Goal: Task Accomplishment & Management: Manage account settings

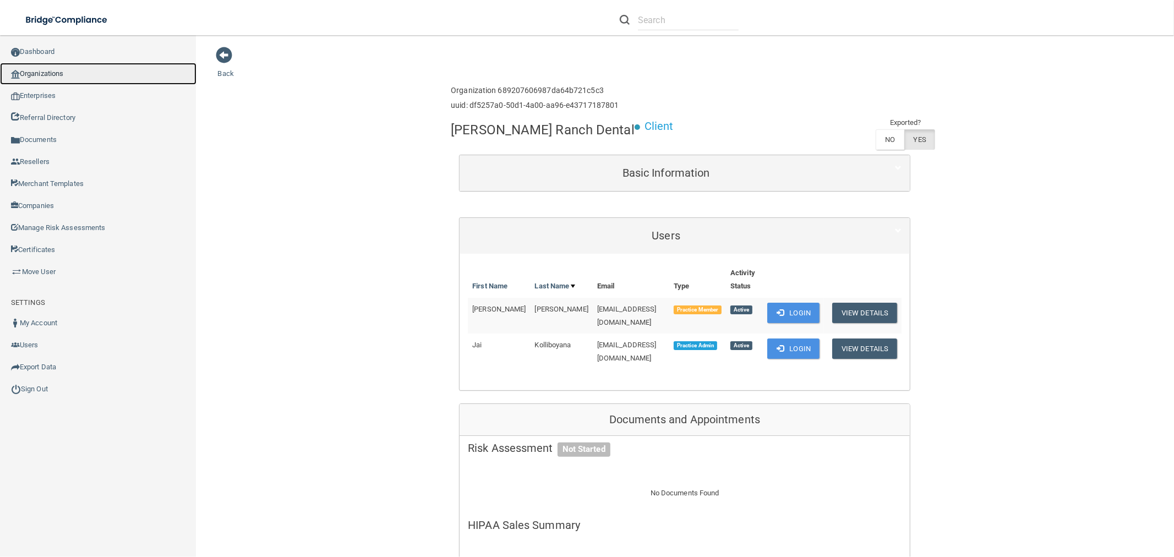
click at [121, 69] on link "Organizations" at bounding box center [98, 74] width 197 height 22
click at [40, 76] on link "Organizations" at bounding box center [98, 74] width 197 height 22
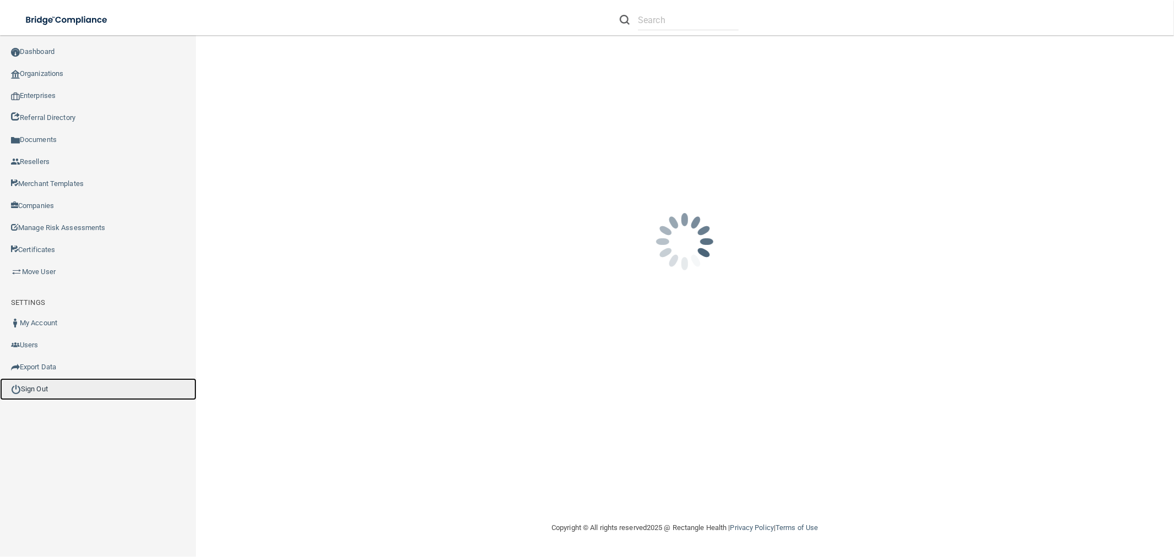
click at [30, 392] on link "Sign Out" at bounding box center [98, 389] width 197 height 22
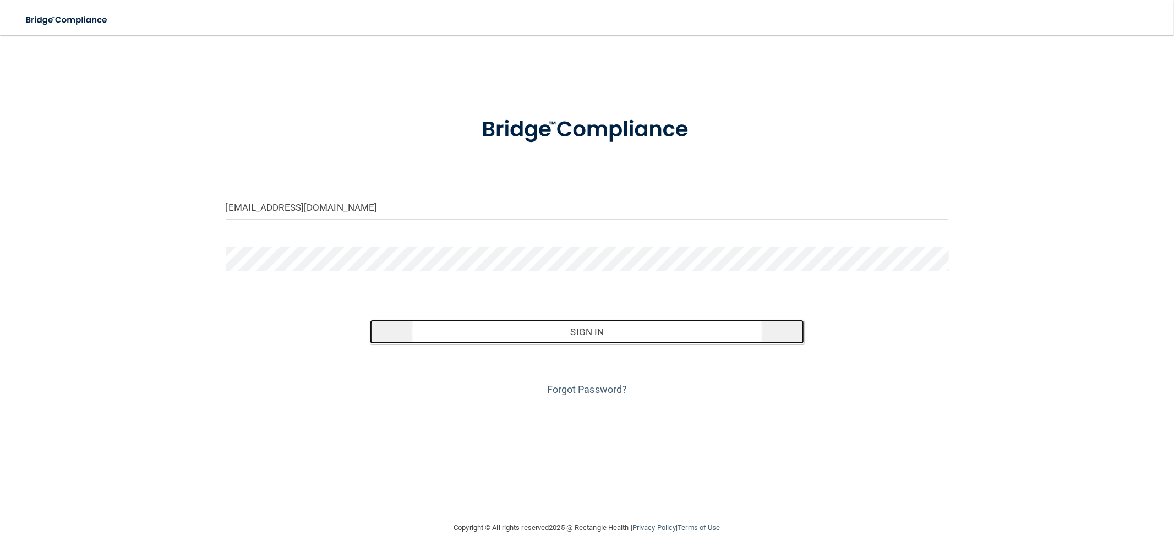
click at [425, 331] on button "Sign In" at bounding box center [587, 332] width 434 height 24
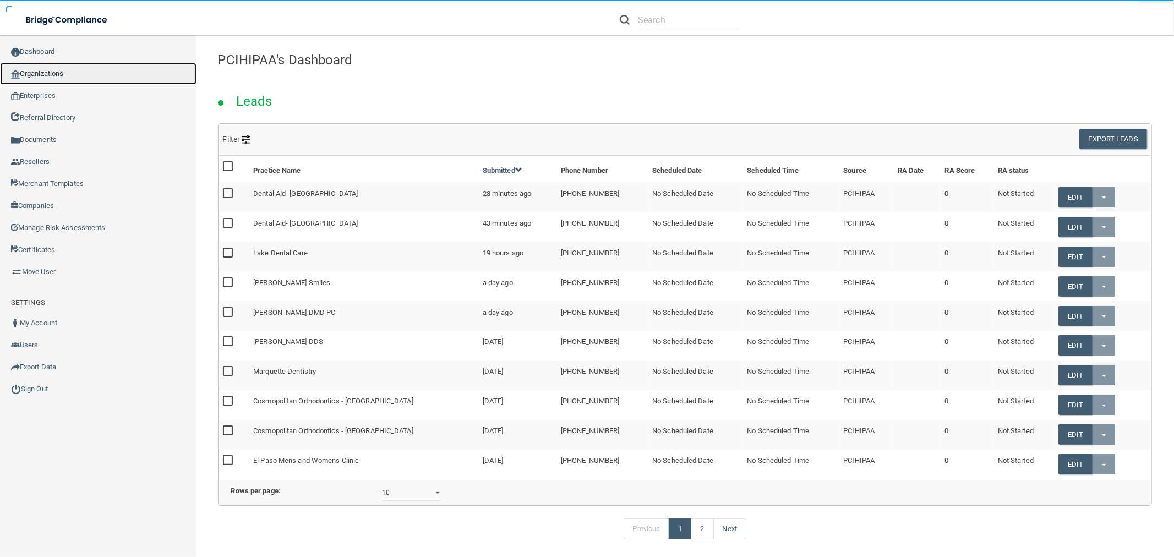
click at [53, 74] on link "Organizations" at bounding box center [98, 74] width 197 height 22
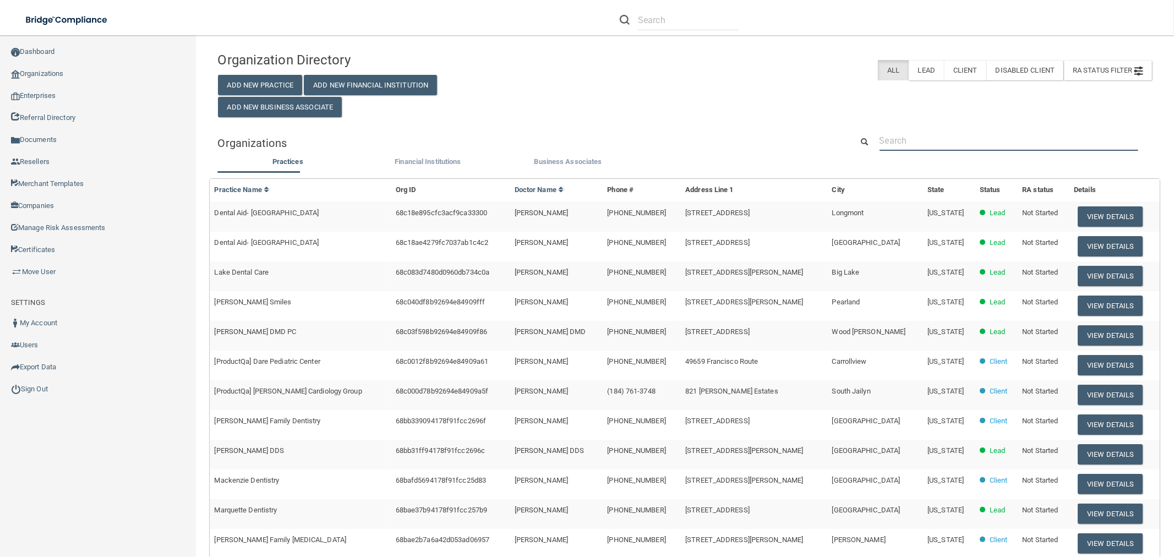
click at [916, 147] on input "text" at bounding box center [1009, 140] width 259 height 20
paste input "[PERSON_NAME], DDS"
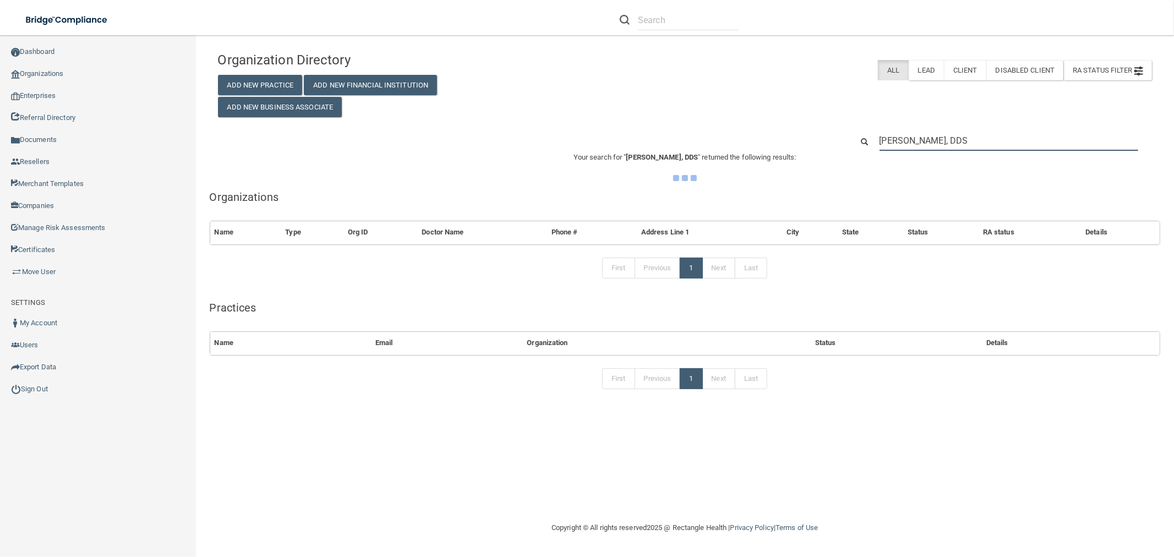
type input "[PERSON_NAME], DDS"
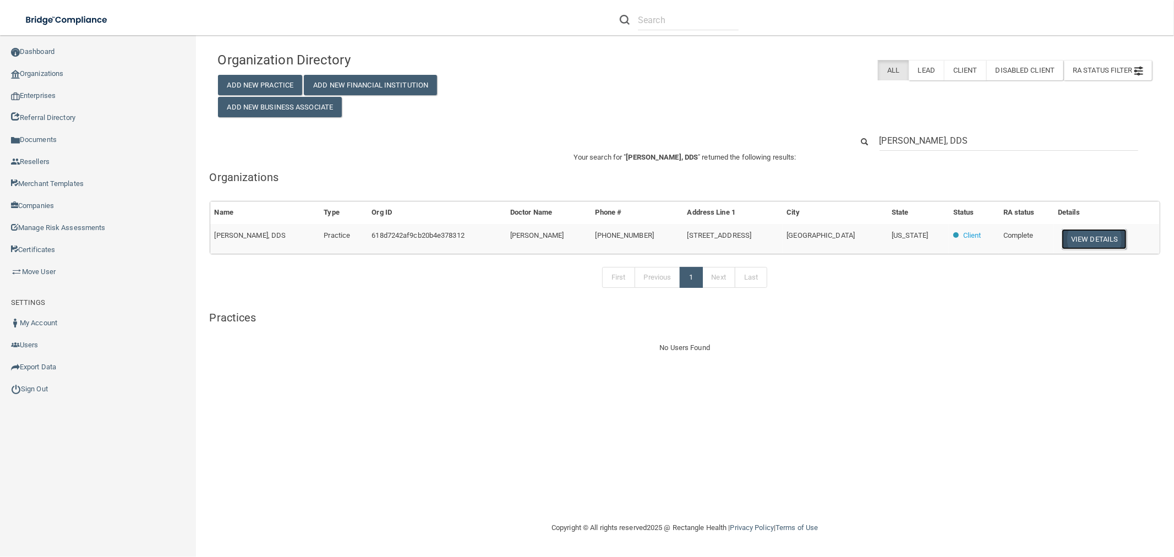
click at [1097, 230] on button "View Details" at bounding box center [1094, 239] width 65 height 20
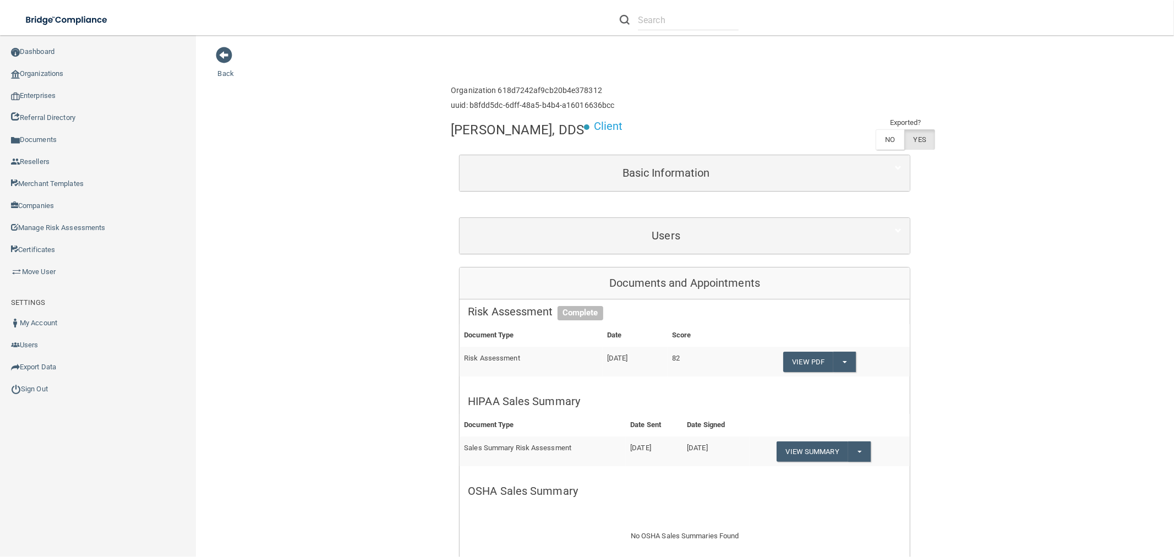
scroll to position [61, 0]
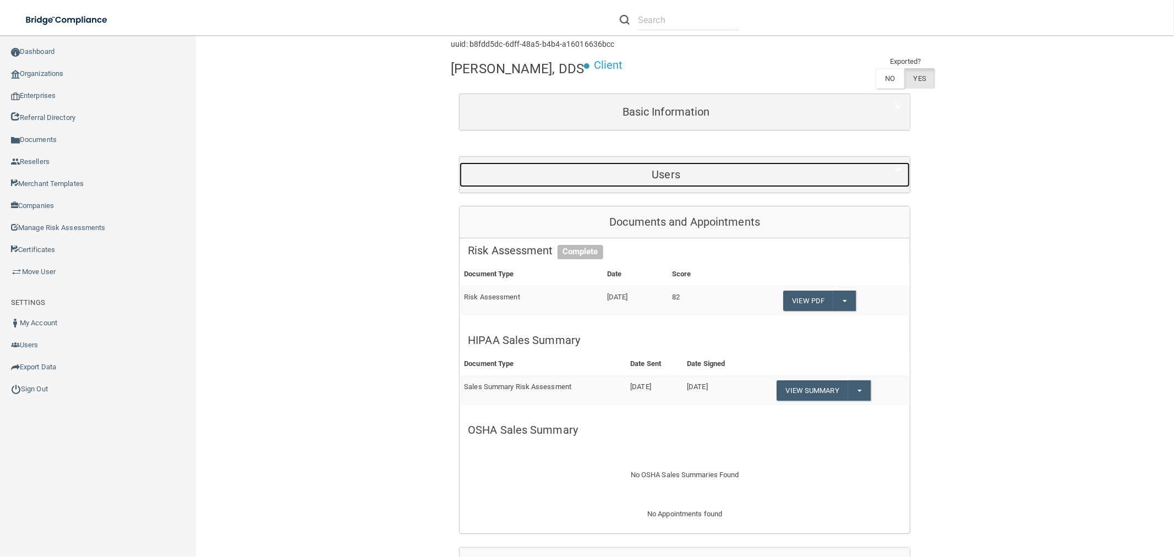
click at [688, 168] on h5 "Users" at bounding box center [666, 174] width 396 height 12
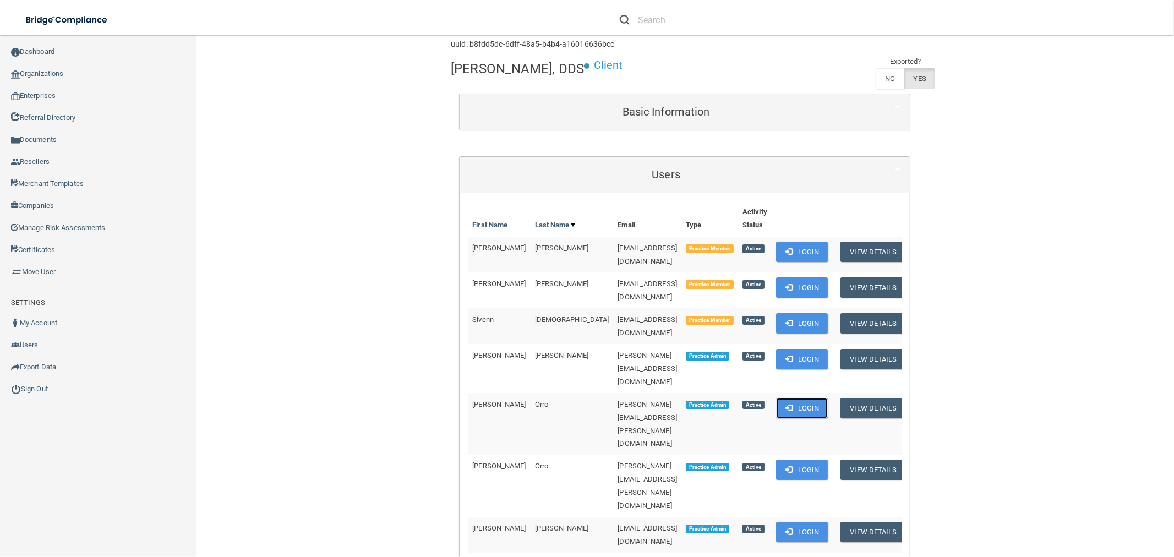
click at [776, 398] on button "Login" at bounding box center [802, 408] width 52 height 20
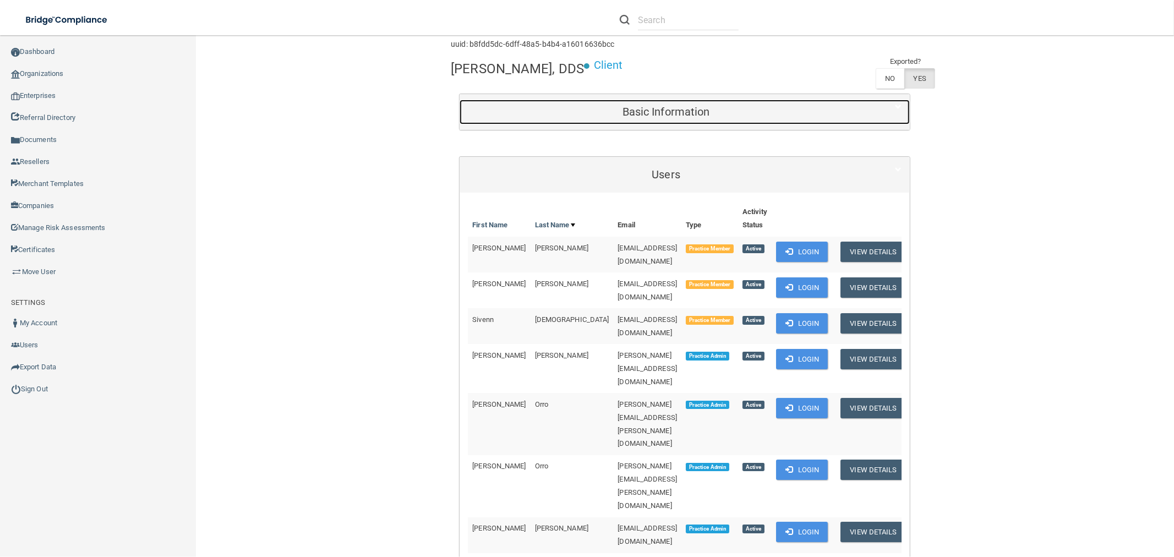
click at [668, 107] on h5 "Basic Information" at bounding box center [666, 112] width 396 height 12
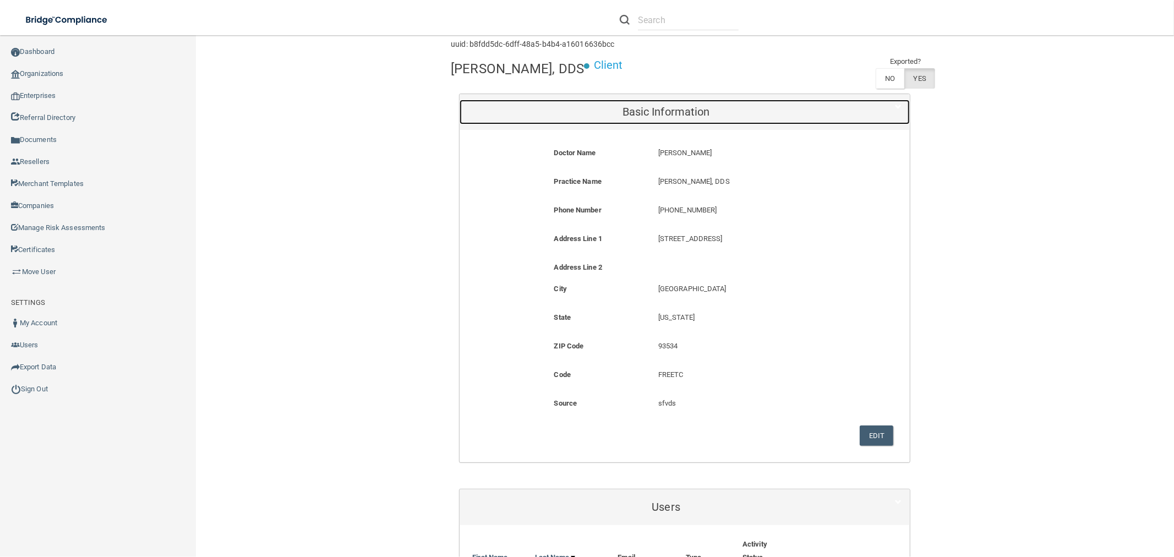
click at [668, 107] on h5 "Basic Information" at bounding box center [666, 112] width 396 height 12
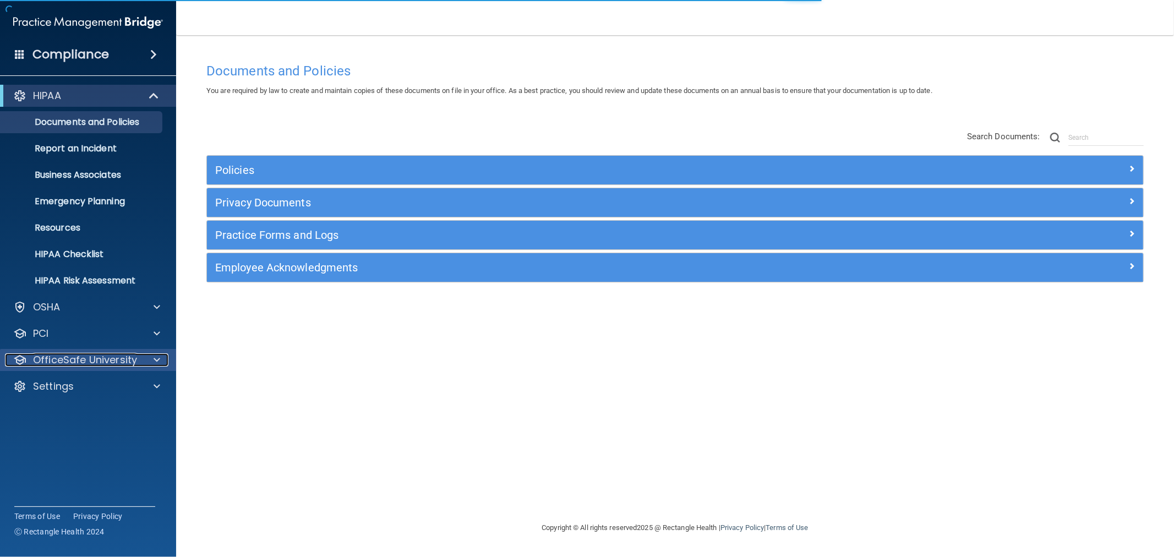
click at [117, 361] on p "OfficeSafe University" at bounding box center [85, 359] width 104 height 13
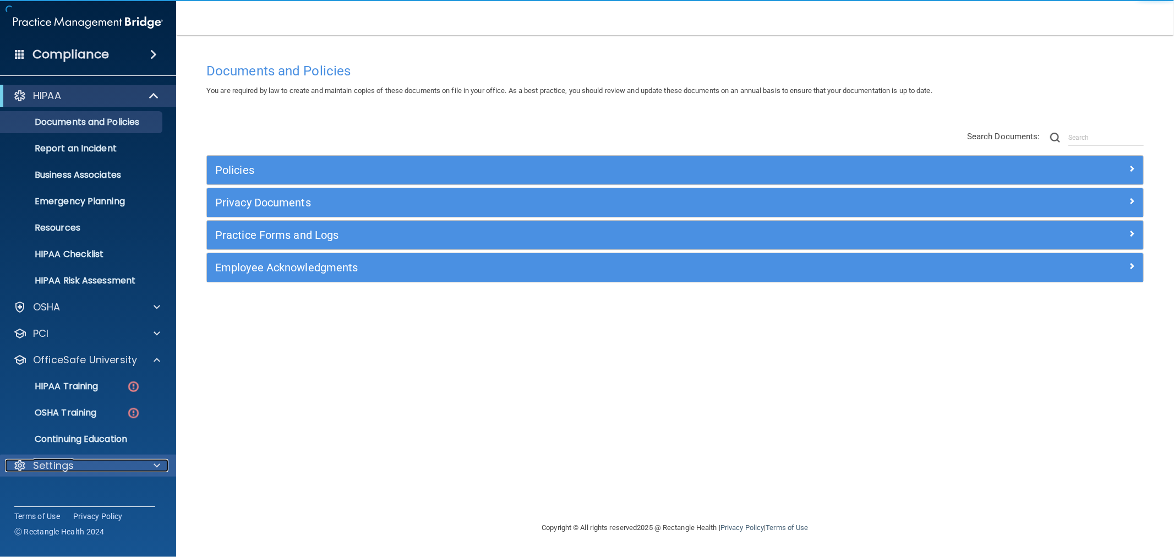
click at [57, 469] on p "Settings" at bounding box center [53, 465] width 41 height 13
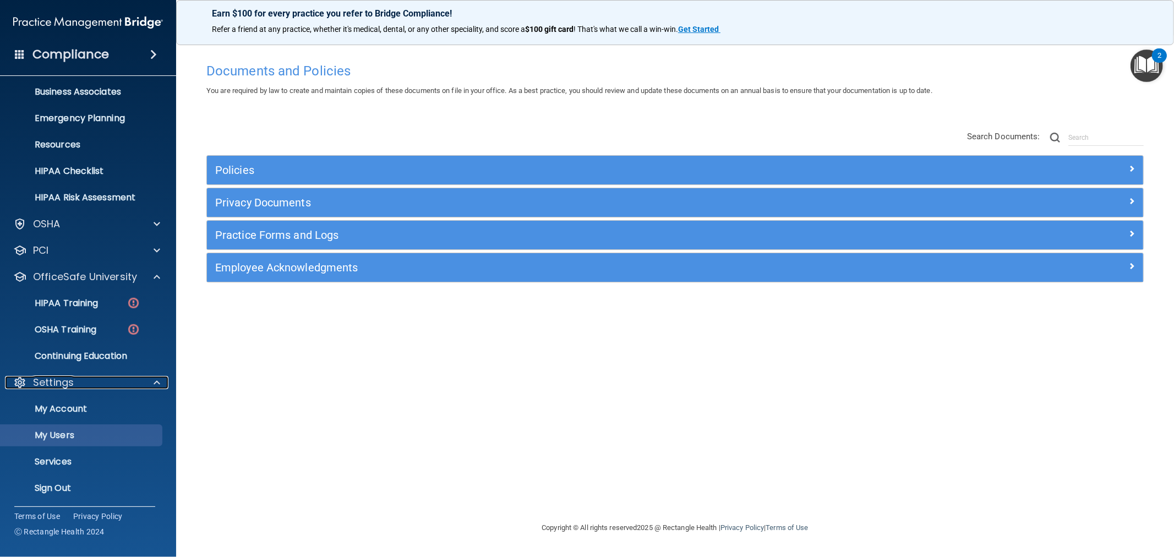
scroll to position [84, 0]
click at [68, 436] on p "My Users" at bounding box center [82, 434] width 150 height 11
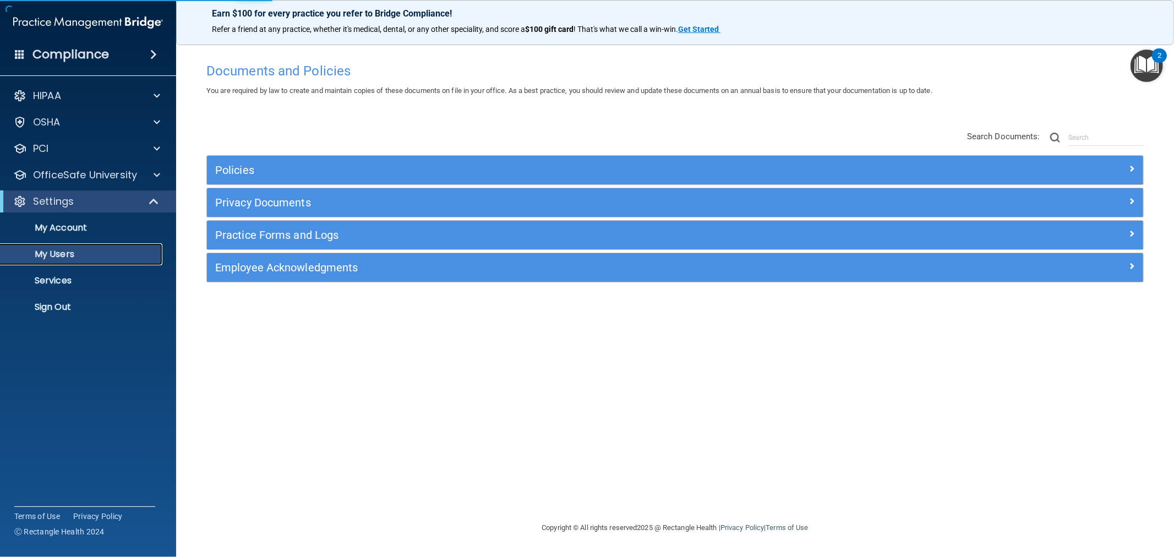
select select "20"
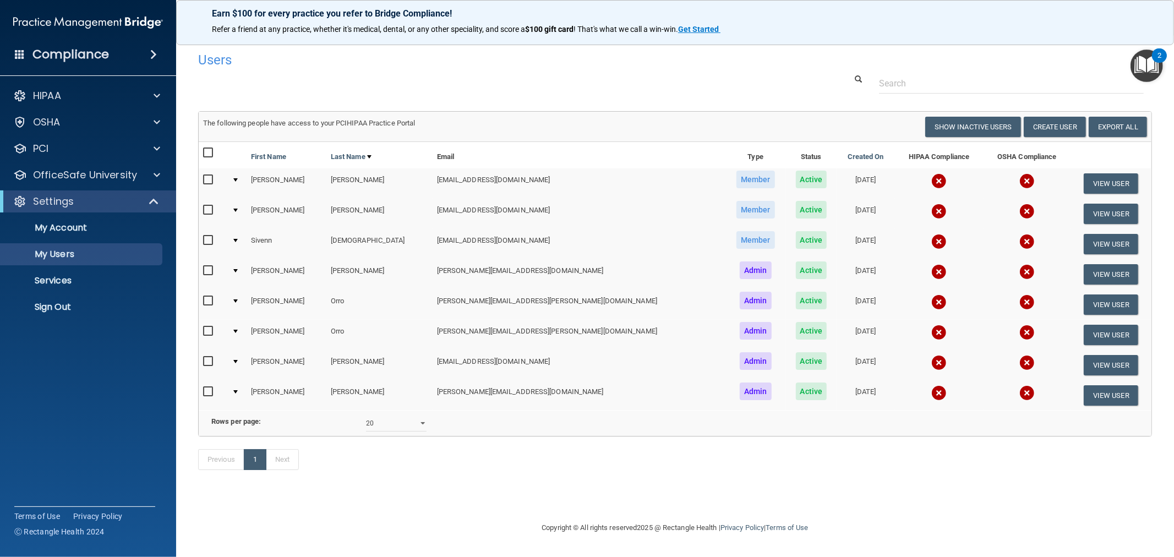
click at [932, 299] on img at bounding box center [939, 302] width 15 height 15
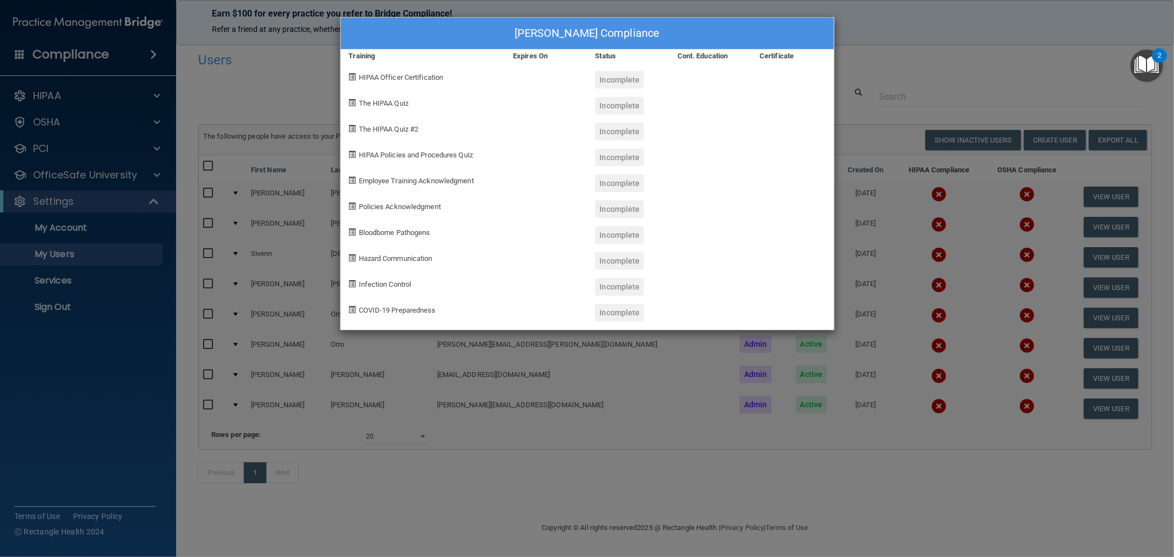
click at [862, 280] on div "[PERSON_NAME] Compliance Training Expires On Status Cont. Education Certificate…" at bounding box center [587, 278] width 1174 height 557
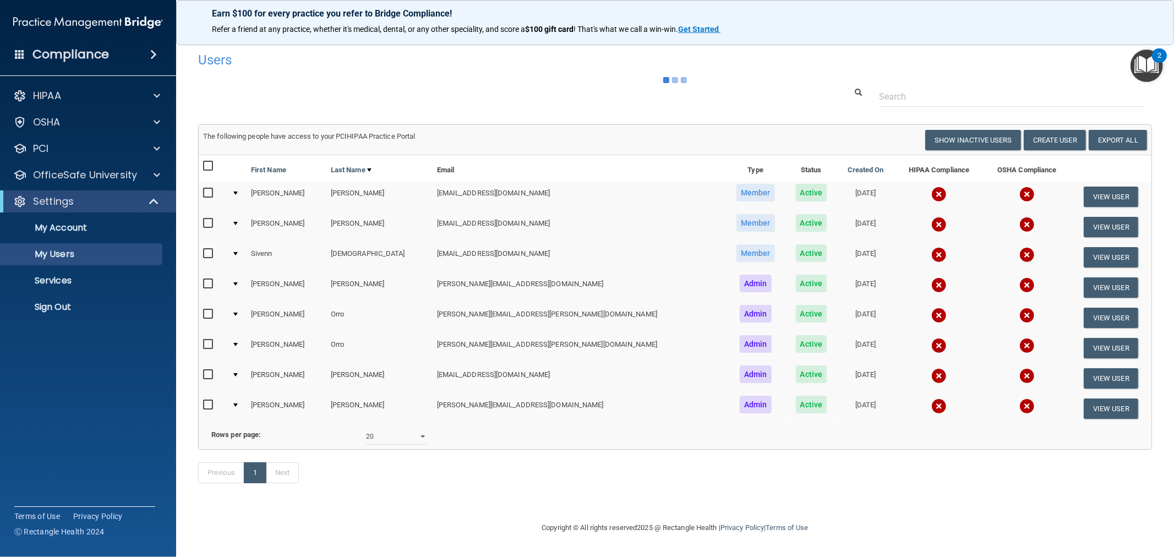
click at [932, 254] on img at bounding box center [939, 254] width 15 height 15
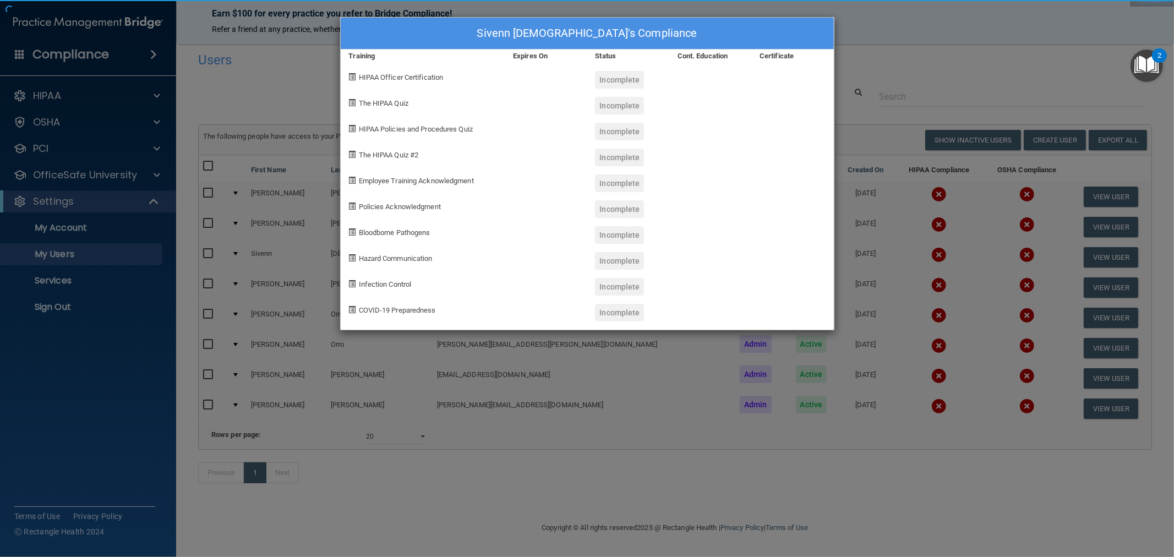
click at [865, 253] on div "Sivenn [DEMOGRAPHIC_DATA]'s Compliance Training Expires On Status Cont. Educati…" at bounding box center [587, 278] width 1174 height 557
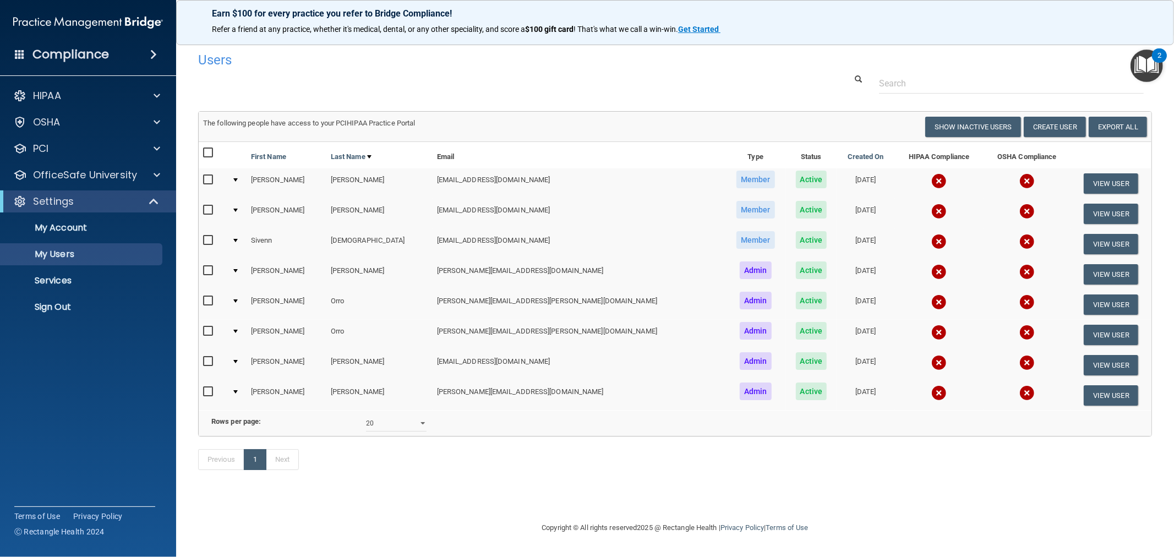
click at [895, 222] on td at bounding box center [939, 214] width 89 height 30
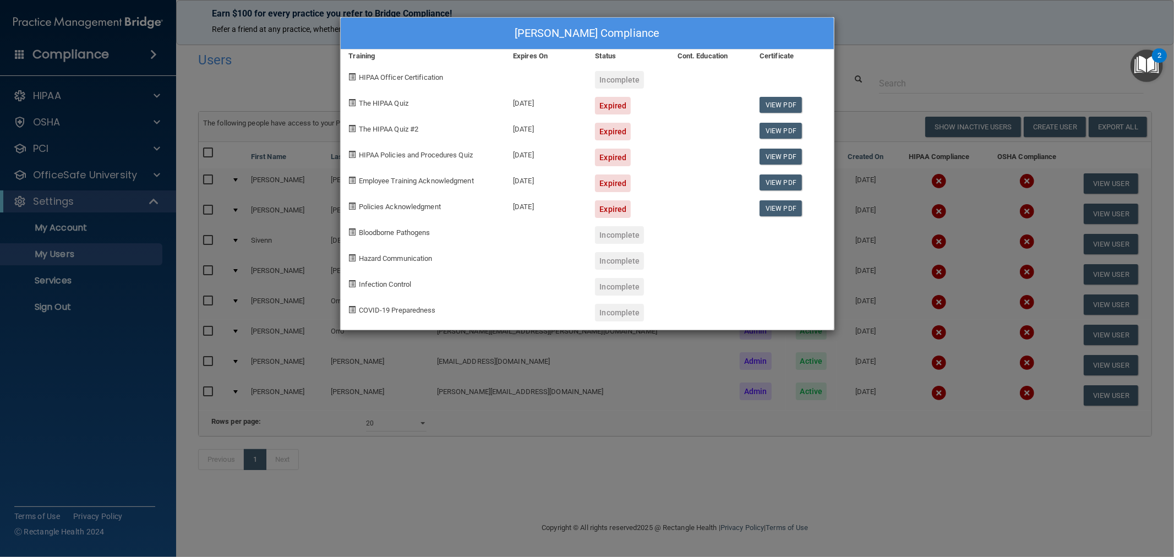
click at [904, 361] on div "Barbara Horton's Compliance Training Expires On Status Cont. Education Certific…" at bounding box center [587, 278] width 1174 height 557
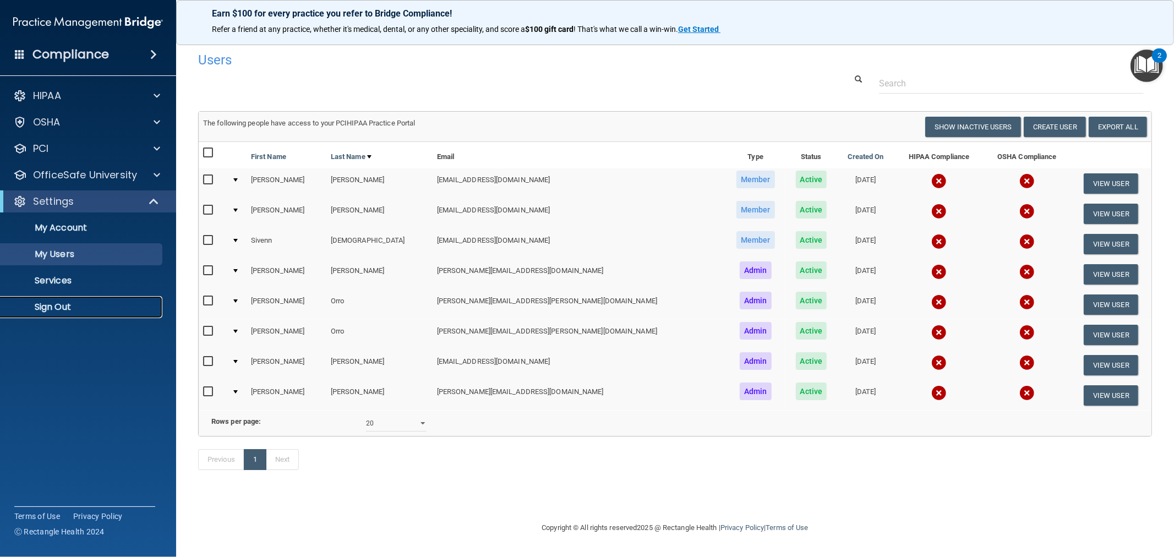
click at [63, 307] on p "Sign Out" at bounding box center [82, 307] width 150 height 11
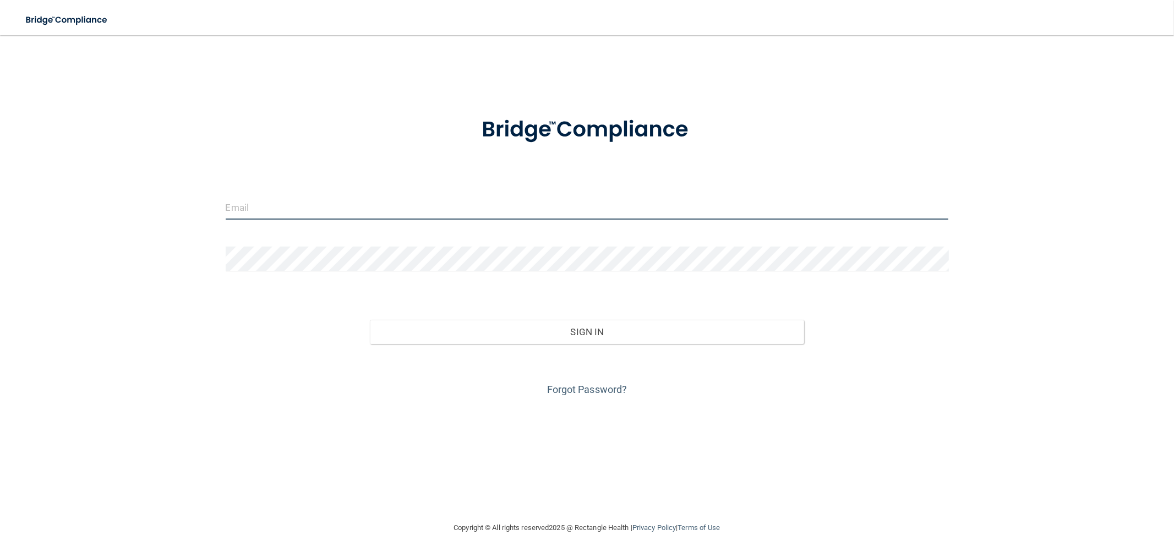
type input "[EMAIL_ADDRESS][DOMAIN_NAME]"
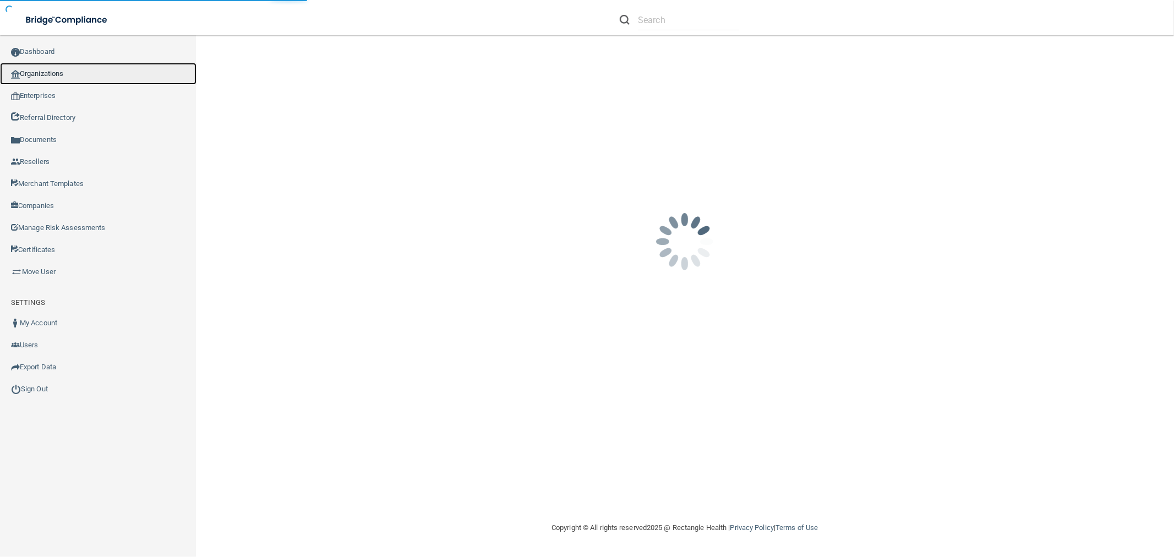
click at [46, 73] on link "Organizations" at bounding box center [98, 74] width 197 height 22
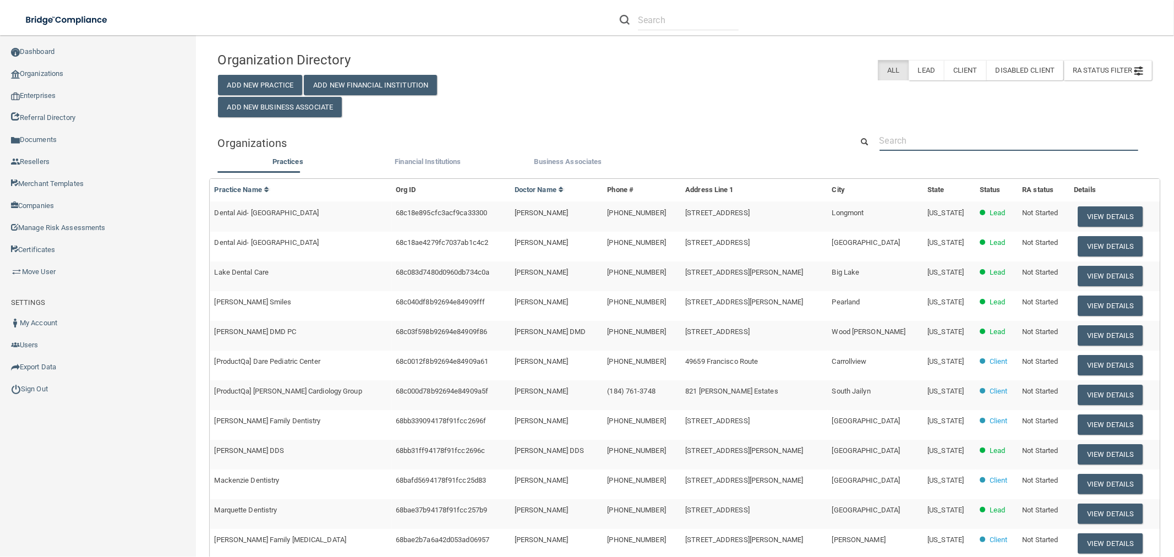
click at [925, 138] on input "text" at bounding box center [1009, 140] width 259 height 20
paste input "Haines City Dental"
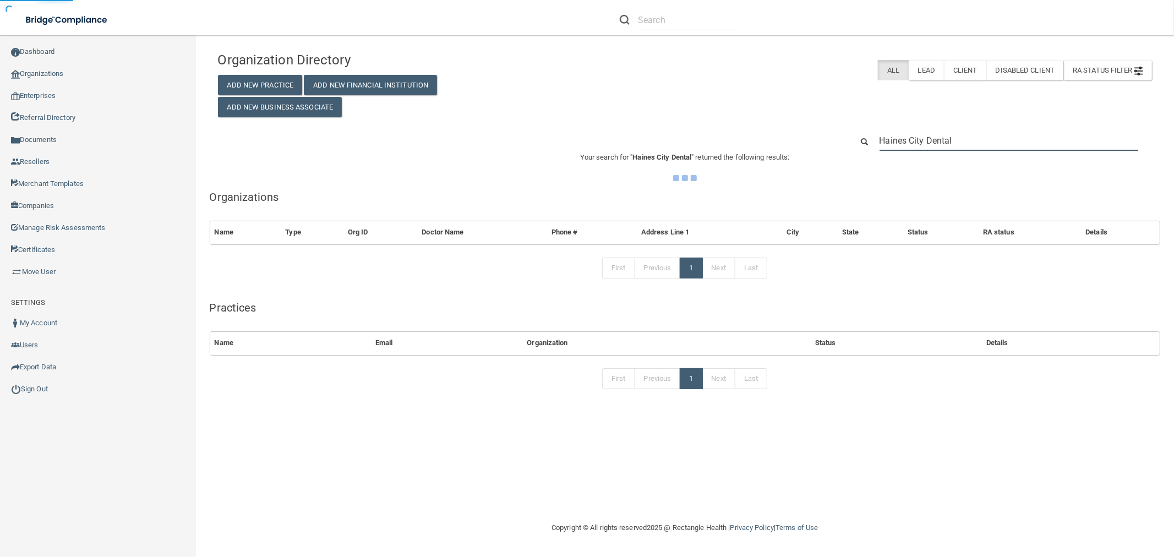
type input "Haines City Dental"
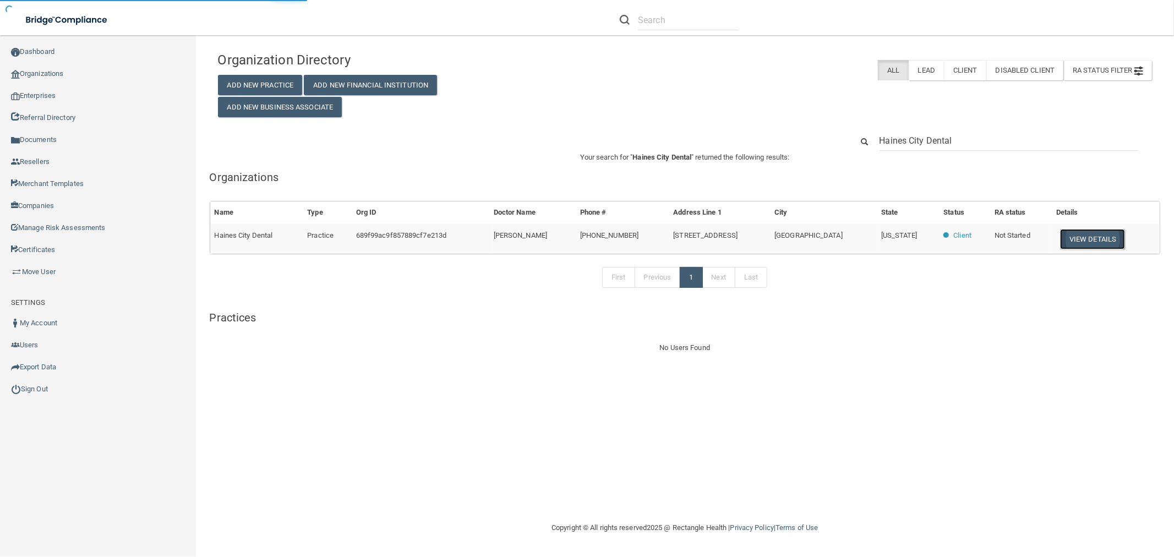
click at [1087, 238] on button "View Details" at bounding box center [1092, 239] width 65 height 20
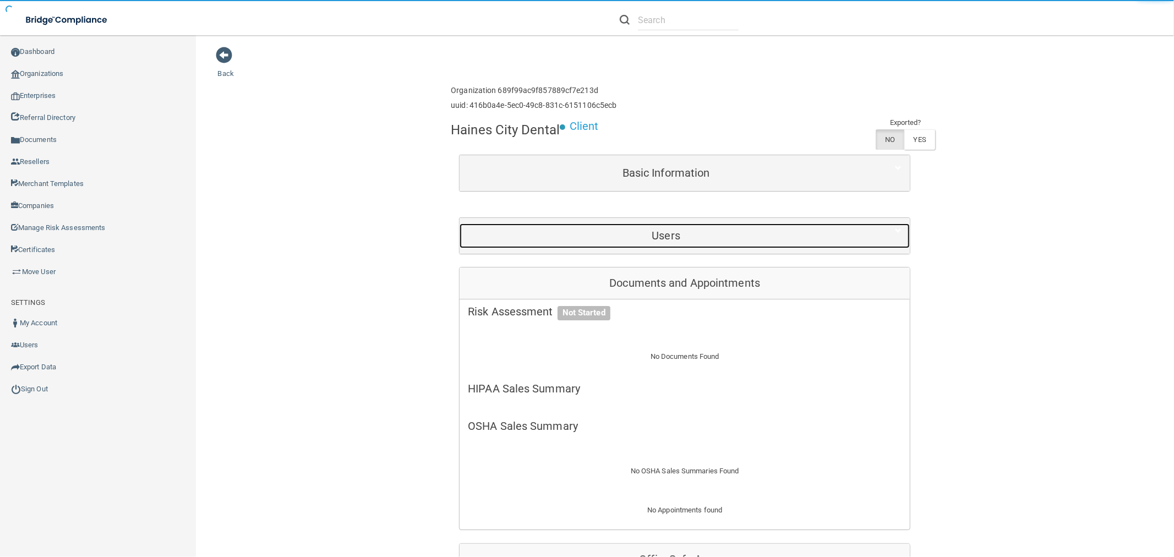
click at [659, 235] on h5 "Users" at bounding box center [666, 236] width 396 height 12
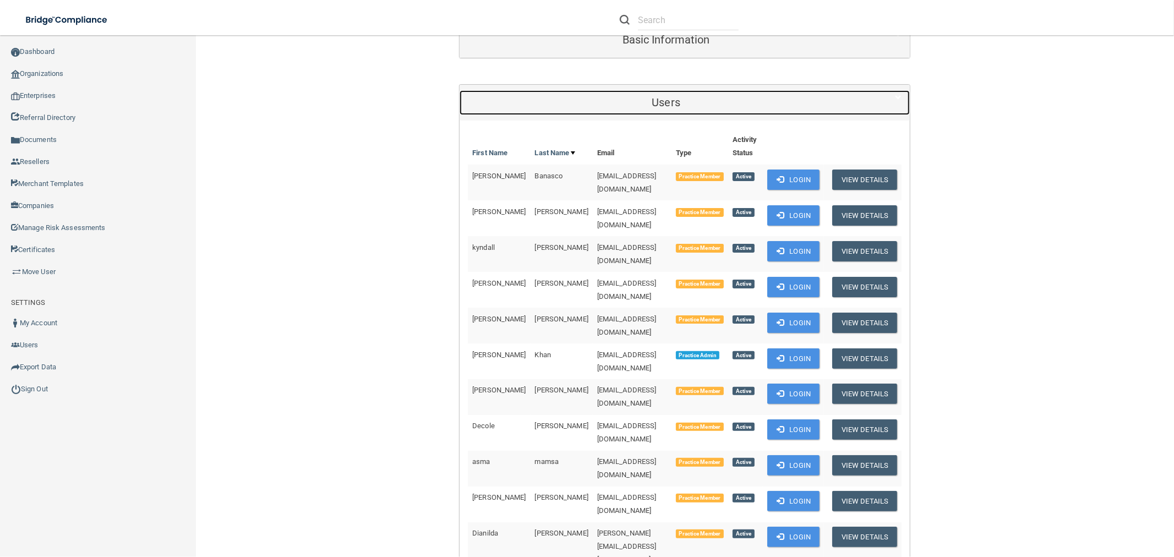
scroll to position [183, 0]
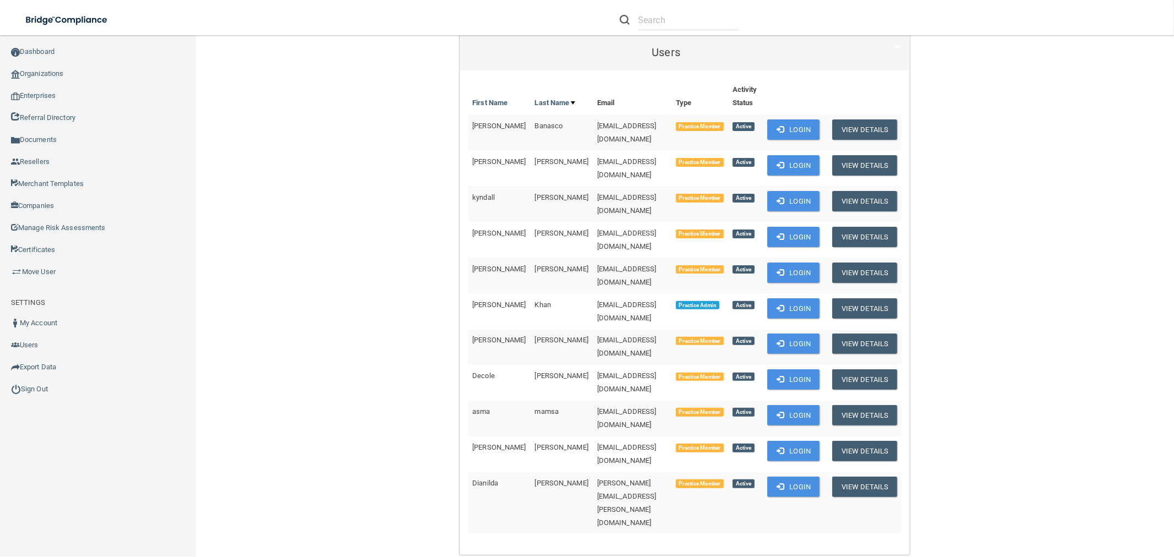
click at [609, 301] on span "hainescitydental@aol.com" at bounding box center [626, 311] width 59 height 21
copy td "hainescitydental@aol.com"
click at [59, 70] on link "Organizations" at bounding box center [98, 74] width 197 height 22
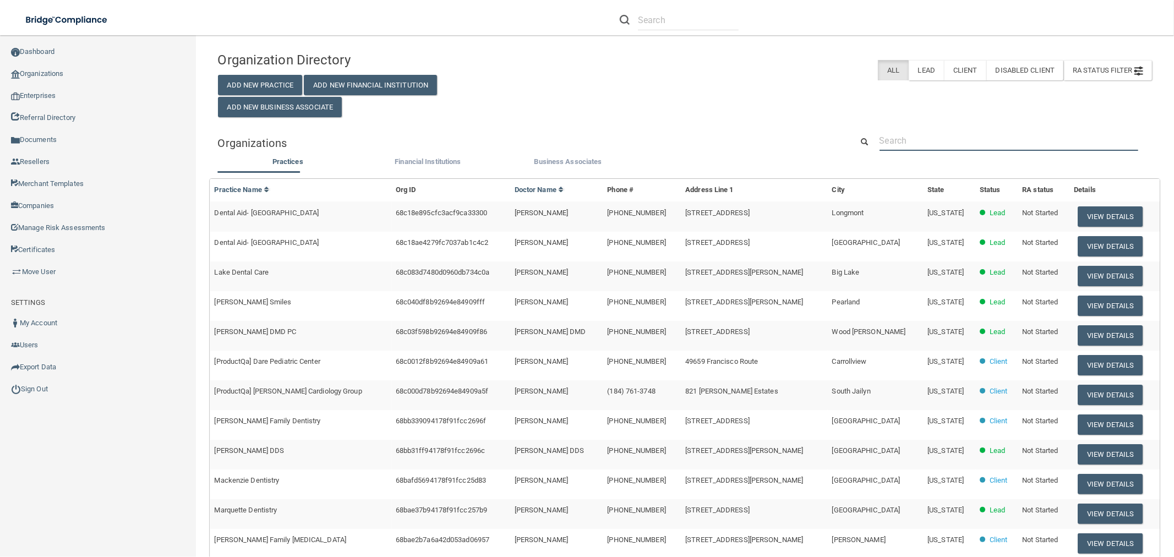
click at [940, 149] on input "text" at bounding box center [1009, 140] width 259 height 20
paste input "[PERSON_NAME], DDS"
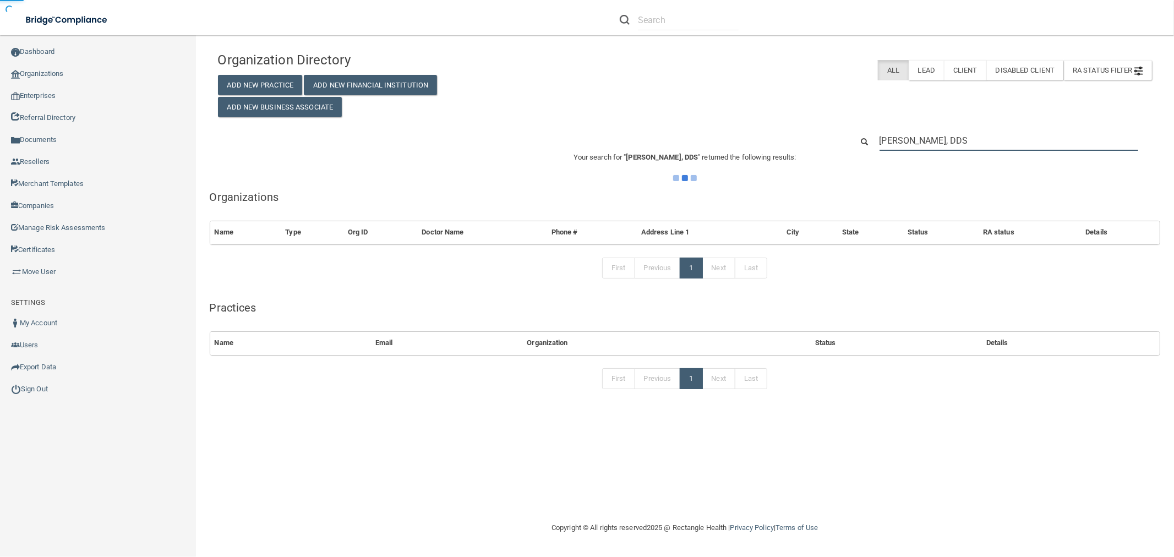
type input "[PERSON_NAME], DDS"
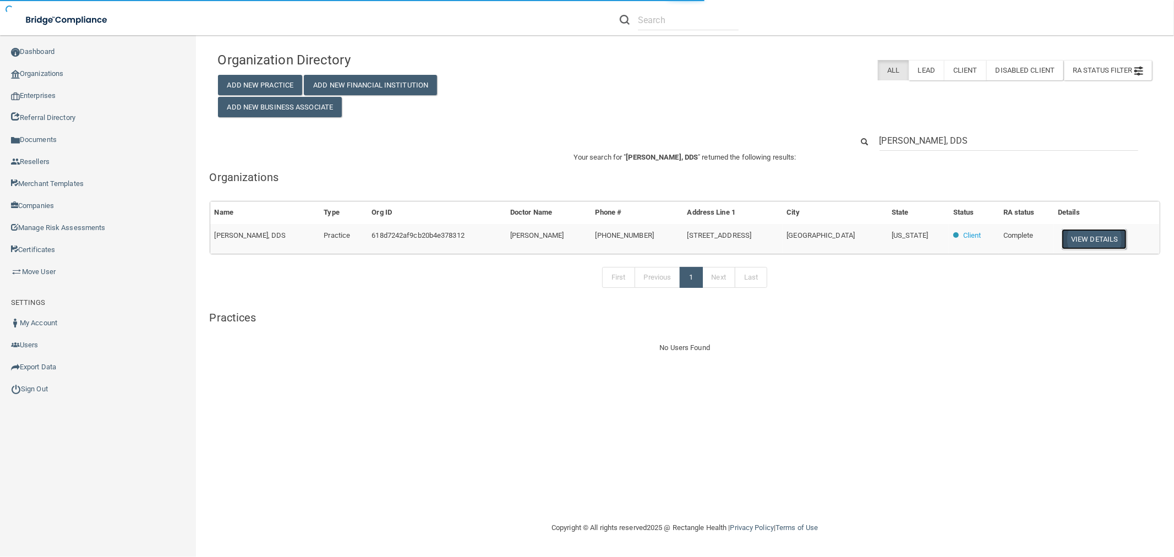
click at [1069, 241] on button "View Details" at bounding box center [1094, 239] width 65 height 20
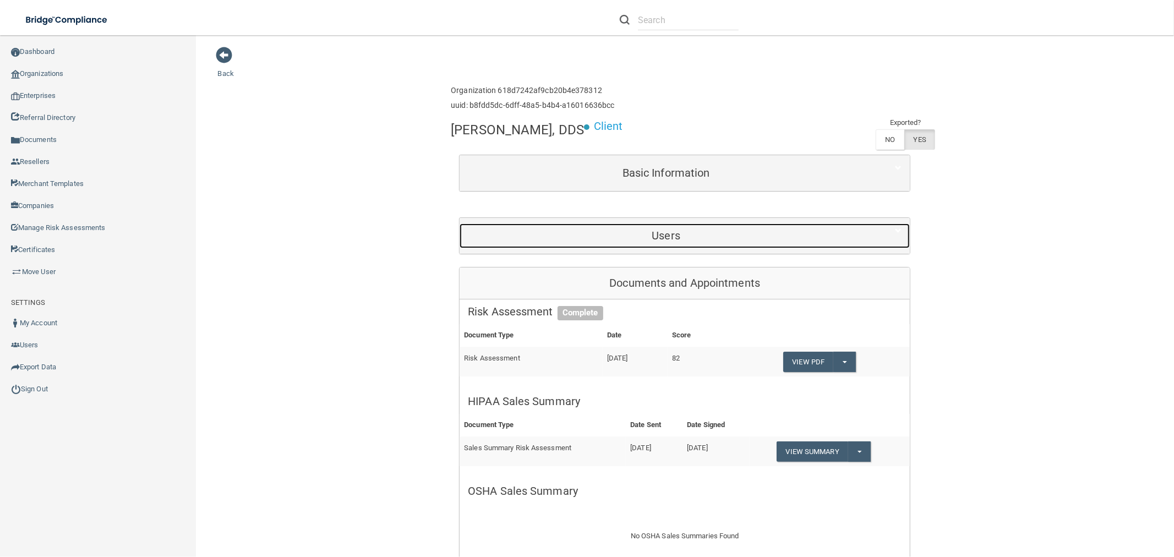
click at [703, 238] on h5 "Users" at bounding box center [666, 236] width 396 height 12
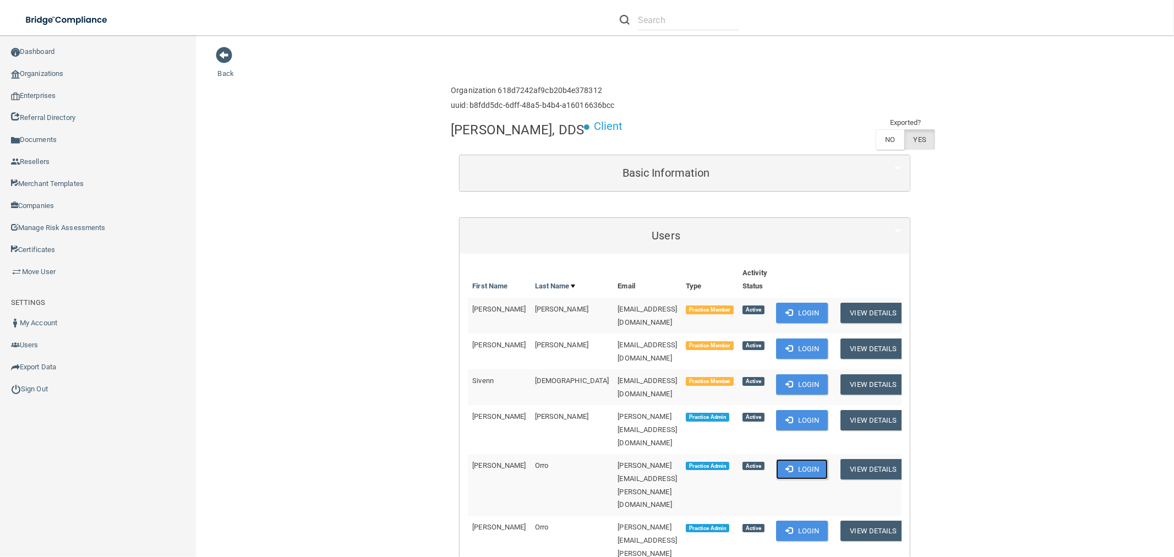
click at [793, 459] on button "Login" at bounding box center [802, 469] width 52 height 20
click at [83, 78] on link "Organizations" at bounding box center [98, 74] width 197 height 22
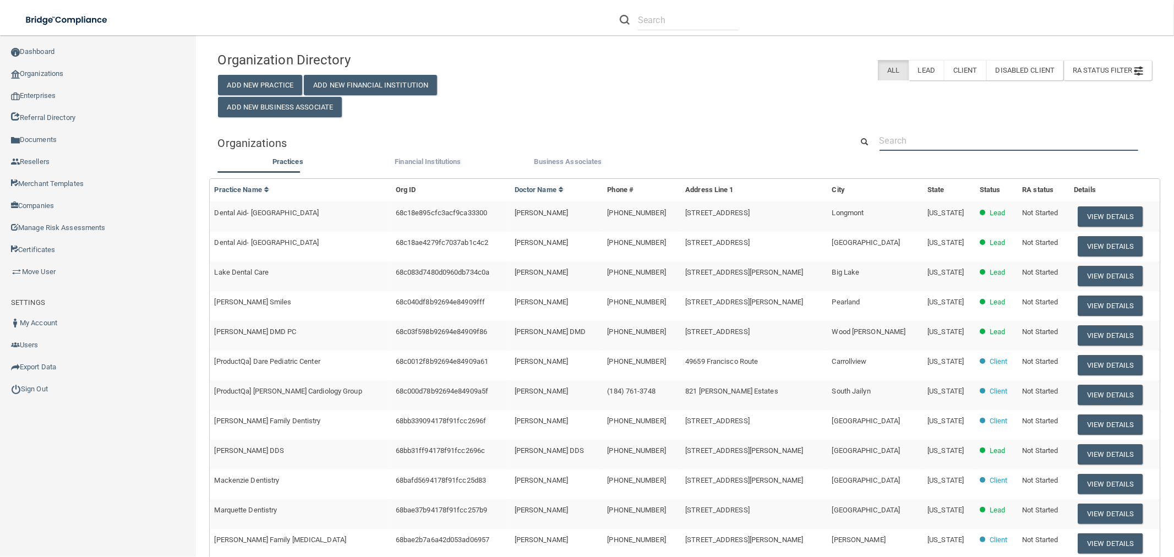
click at [972, 138] on input "text" at bounding box center [1009, 140] width 259 height 20
paste input "info@mayfieldranchdental.com"
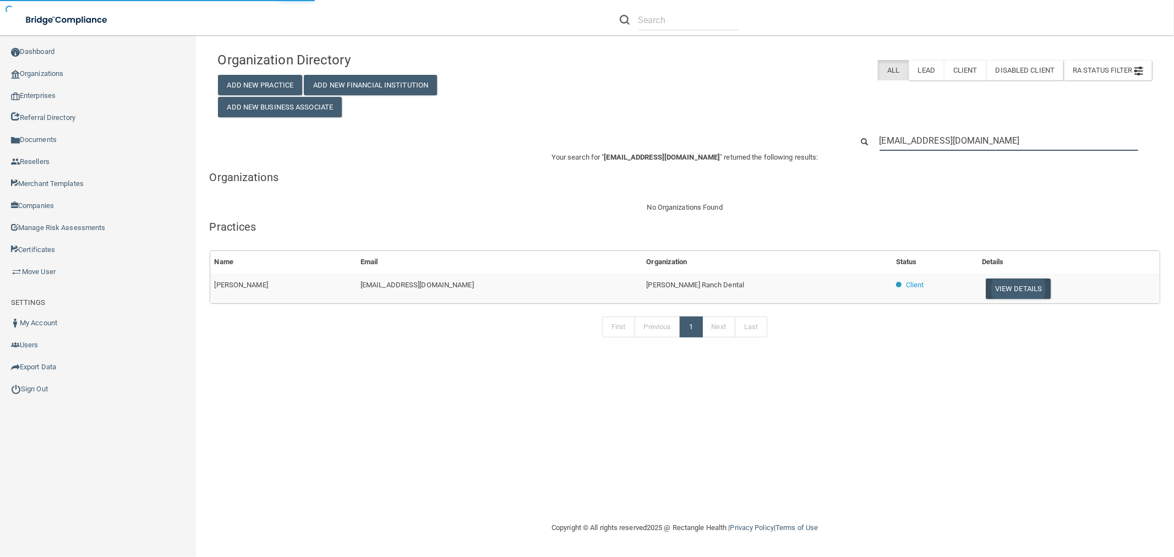
type input "info@mayfieldranchdental.com"
click at [992, 289] on button "View Details" at bounding box center [1018, 289] width 65 height 20
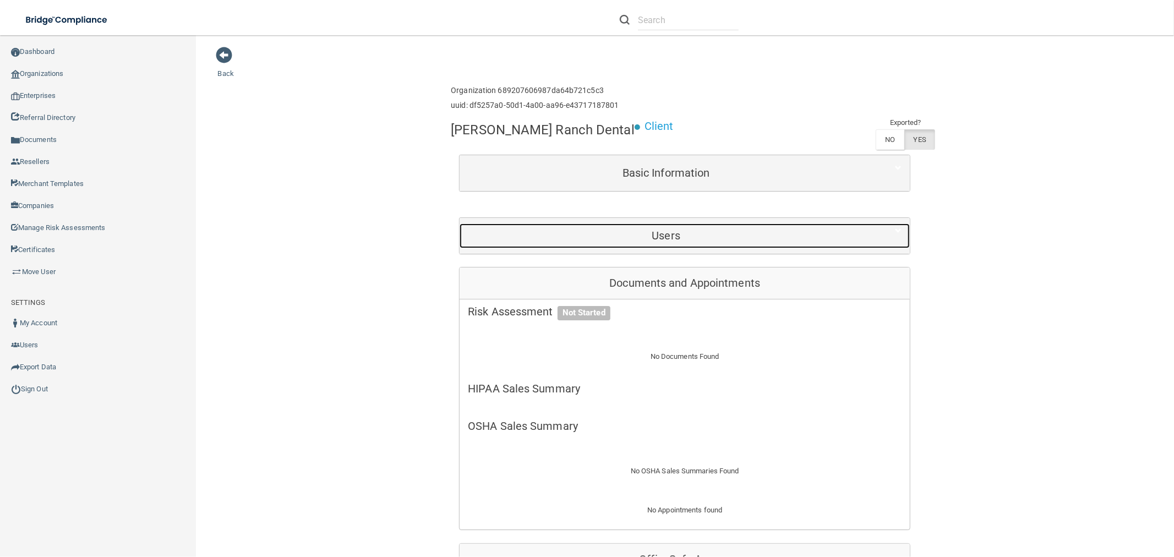
click at [680, 237] on h5 "Users" at bounding box center [666, 236] width 396 height 12
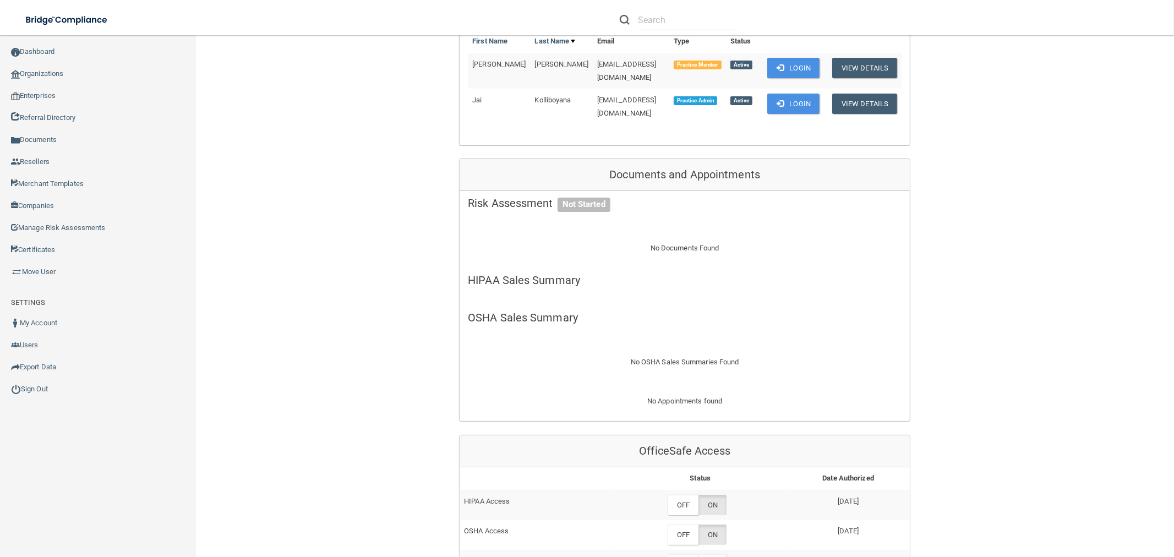
scroll to position [244, 0]
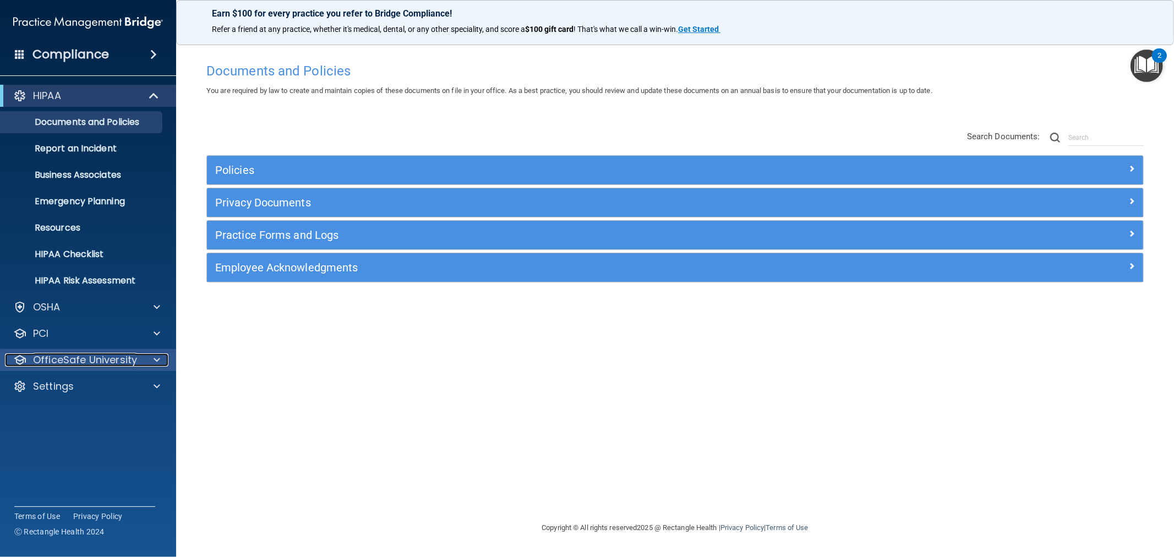
click at [89, 360] on p "OfficeSafe University" at bounding box center [85, 359] width 104 height 13
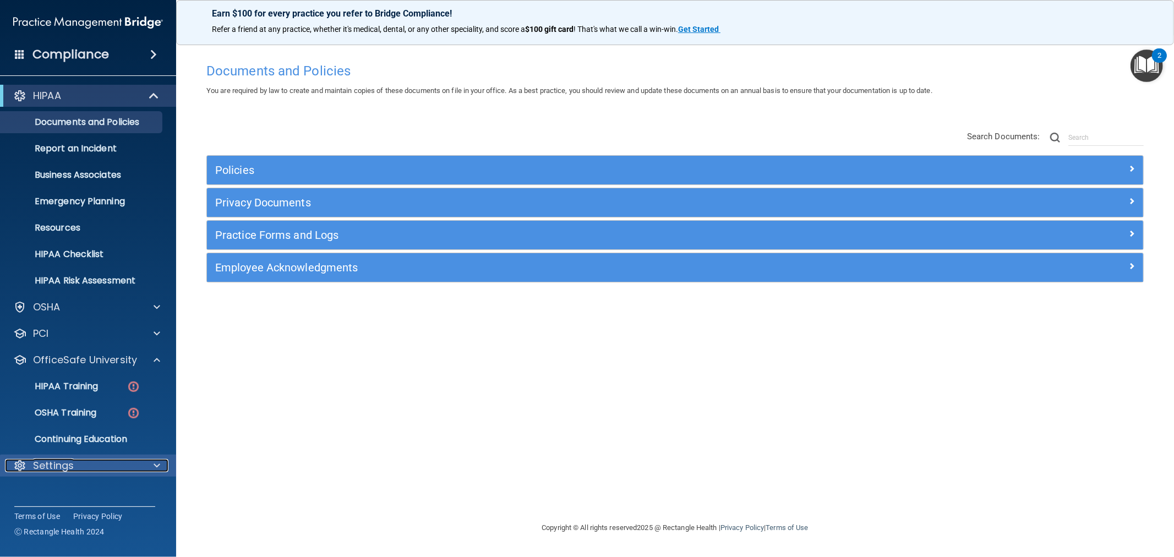
click at [56, 462] on p "Settings" at bounding box center [53, 465] width 41 height 13
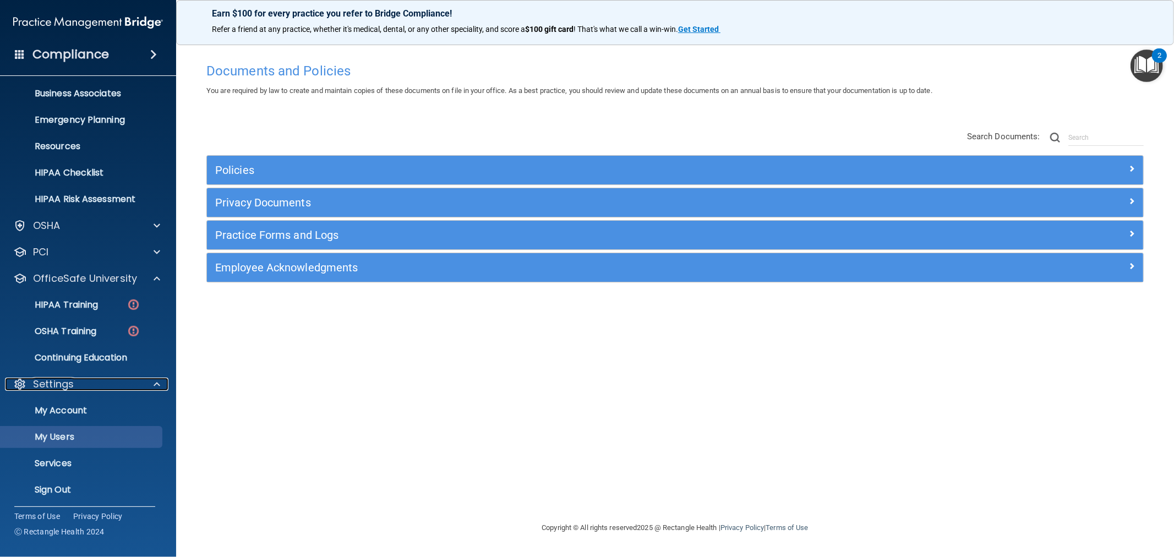
scroll to position [84, 0]
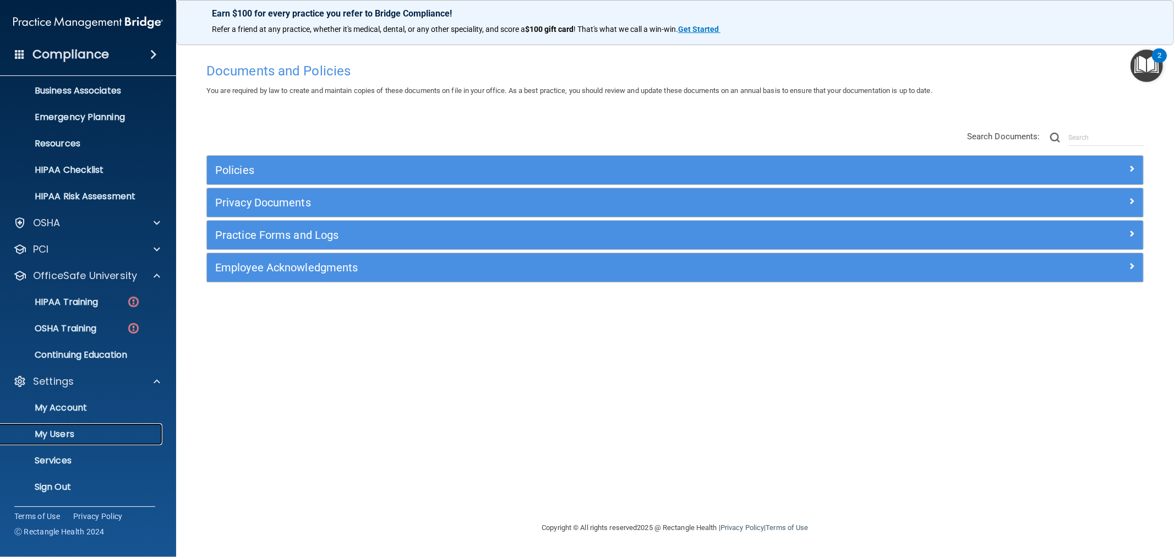
click at [61, 432] on p "My Users" at bounding box center [82, 434] width 150 height 11
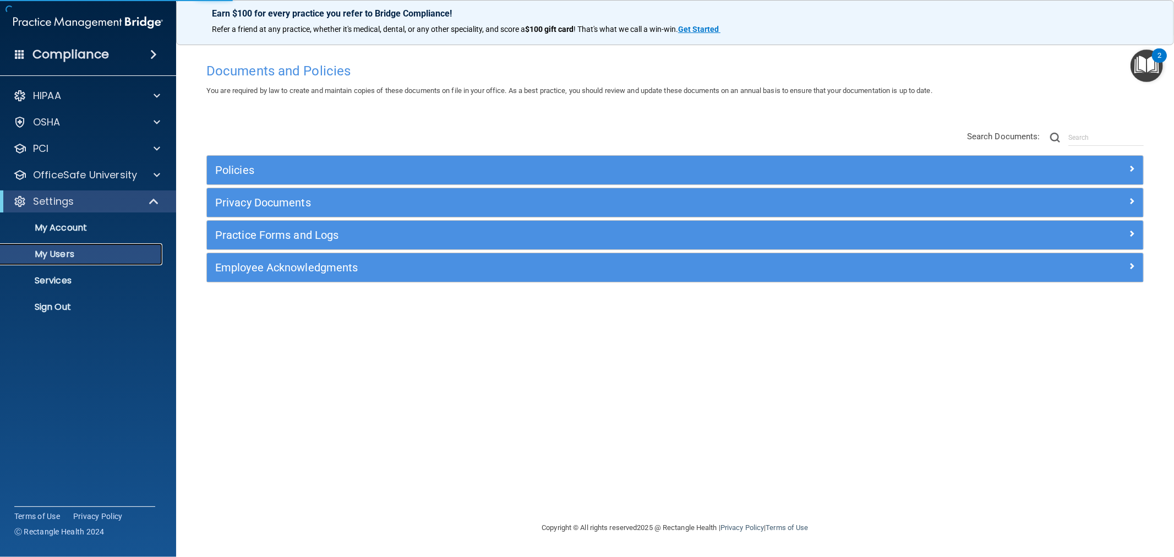
select select "20"
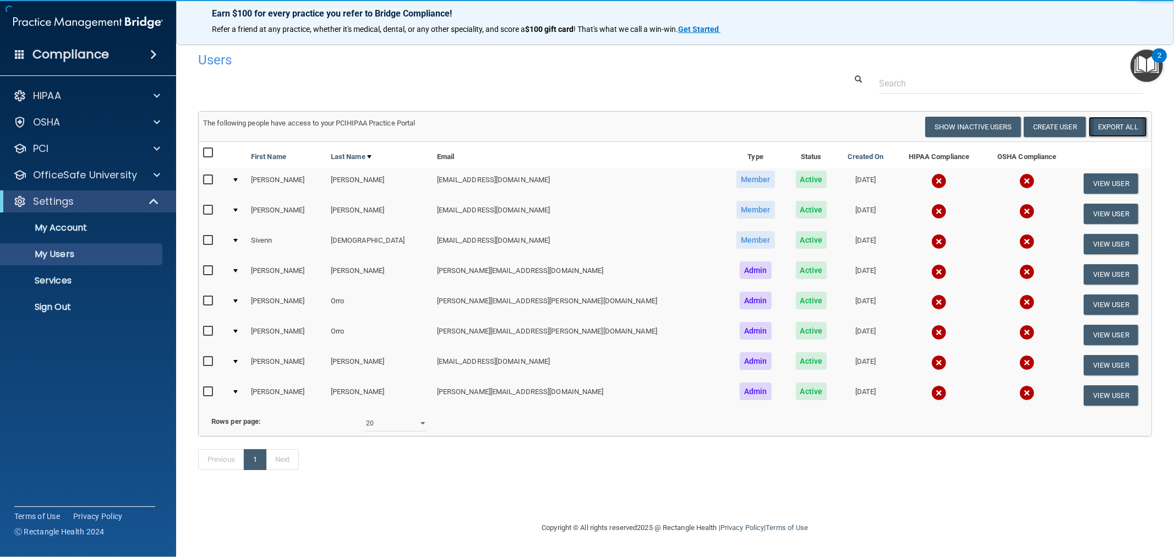
click at [1107, 133] on link "Export All" at bounding box center [1118, 127] width 58 height 20
